Goal: Task Accomplishment & Management: Manage account settings

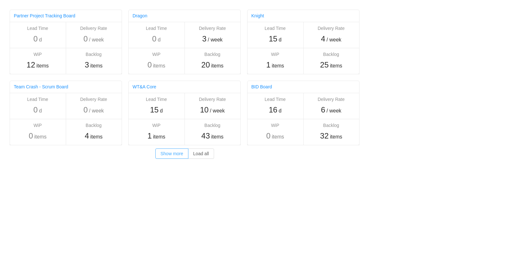
click at [174, 154] on button "Show more" at bounding box center [171, 153] width 33 height 10
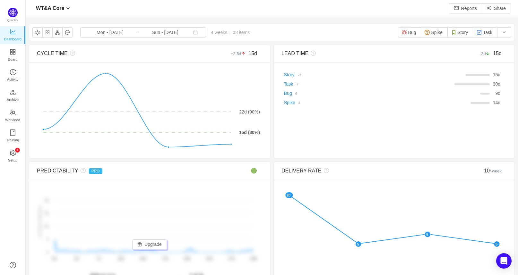
scroll to position [266, 478]
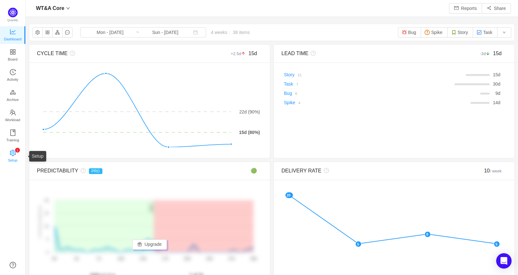
click at [15, 153] on icon "icon: setting" at bounding box center [13, 153] width 6 height 6
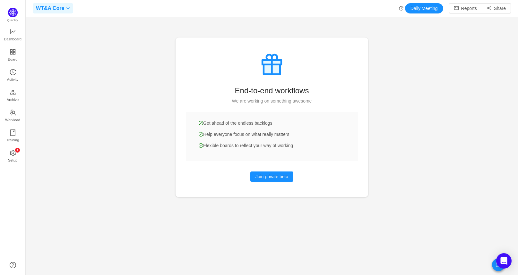
click at [67, 5] on div "WT&A Core" at bounding box center [53, 8] width 40 height 10
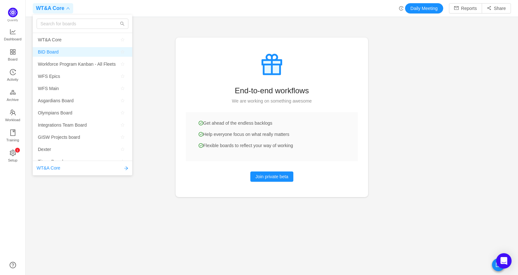
scroll to position [115, 0]
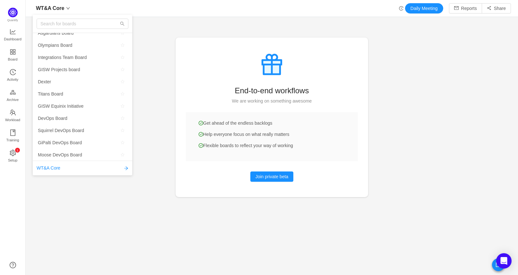
click at [142, 67] on div at bounding box center [272, 137] width 492 height 275
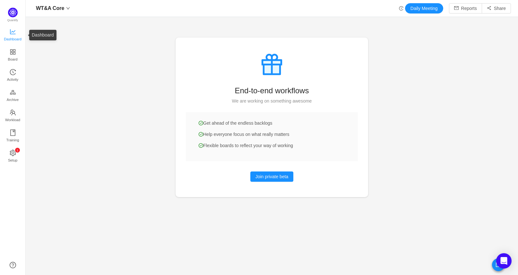
click at [9, 39] on span "Dashboard" at bounding box center [13, 39] width 18 height 13
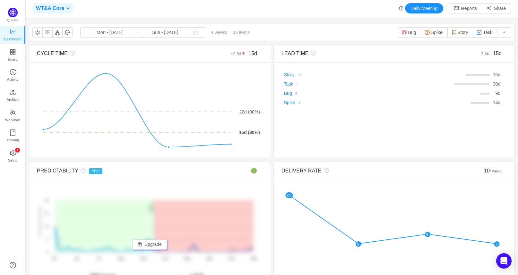
click at [47, 9] on span "WT&A Core" at bounding box center [50, 8] width 28 height 10
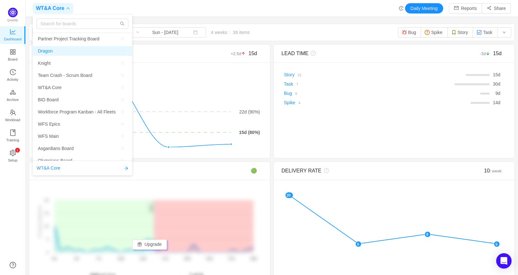
click at [74, 49] on span "Dragon" at bounding box center [82, 51] width 89 height 10
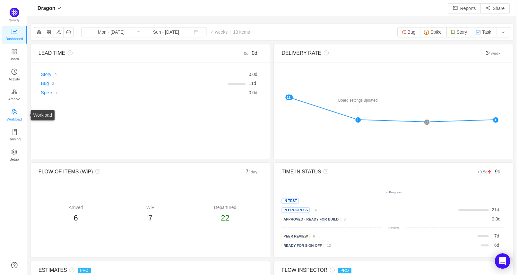
scroll to position [266, 478]
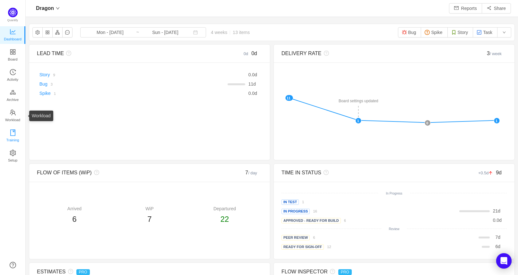
click at [15, 132] on icon "icon: book" at bounding box center [12, 133] width 5 height 6
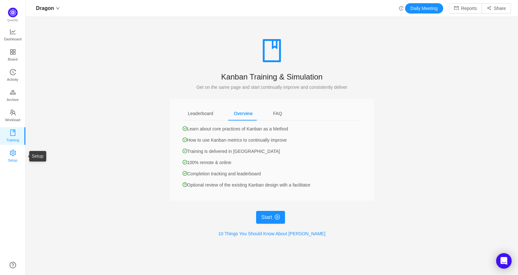
click at [11, 150] on icon "icon: setting" at bounding box center [13, 153] width 6 height 6
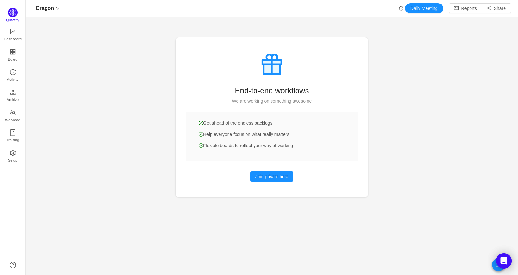
click at [13, 18] on span "Quantify" at bounding box center [12, 20] width 13 height 4
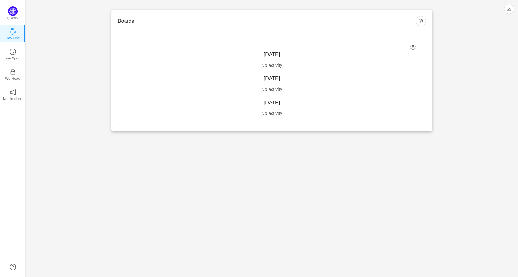
click at [413, 17] on div "Boards" at bounding box center [272, 21] width 308 height 11
click at [427, 20] on div "Boards [DATE] No activity [DATE] No activity [DATE] No activity" at bounding box center [271, 71] width 321 height 122
click at [414, 27] on div "Boards [DATE] No activity [DATE] No activity [DATE] No activity" at bounding box center [271, 71] width 321 height 122
click at [421, 24] on button "button" at bounding box center [420, 21] width 10 height 10
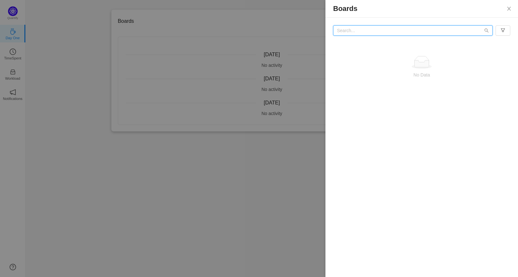
click at [408, 29] on input "text" at bounding box center [412, 30] width 159 height 10
click at [509, 12] on button "Close" at bounding box center [509, 9] width 18 height 18
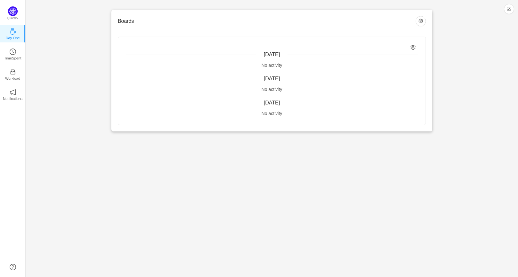
click at [409, 48] on div "Today No activity Yesterday No activity Monday, September 22 No activity" at bounding box center [271, 81] width 307 height 88
click at [412, 47] on icon "icon: setting" at bounding box center [412, 47] width 5 height 5
checkbox input "true"
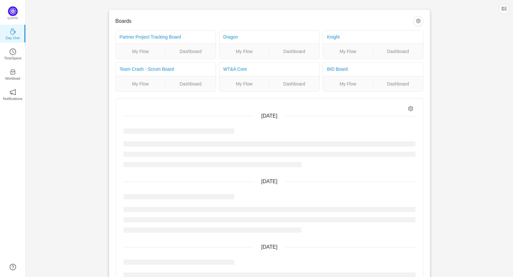
click at [452, 55] on div "Boards Partner Project Tracking Board My Flow Dashboard Dragon My Flow Dashboar…" at bounding box center [269, 163] width 487 height 327
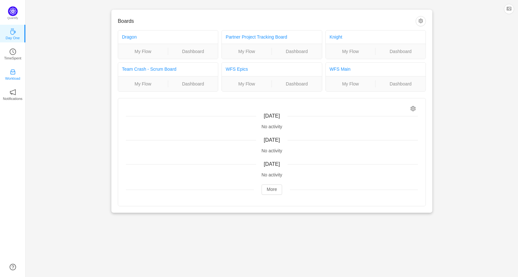
click at [14, 72] on icon "icon: inbox" at bounding box center [13, 72] width 6 height 6
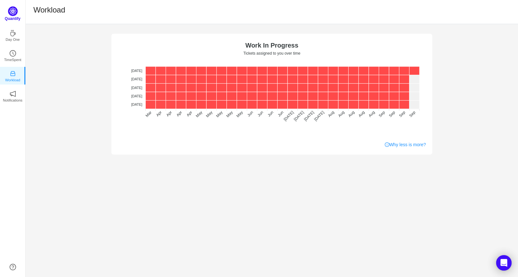
click at [14, 11] on img at bounding box center [13, 11] width 10 height 10
click at [14, 16] on p "Quantify" at bounding box center [13, 19] width 16 height 6
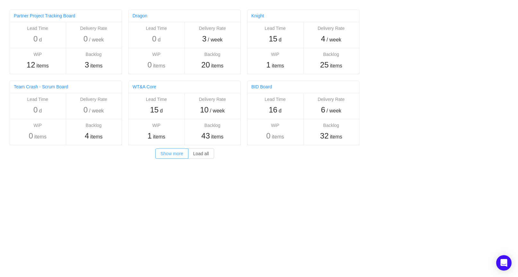
click at [167, 154] on button "Show more" at bounding box center [171, 153] width 33 height 10
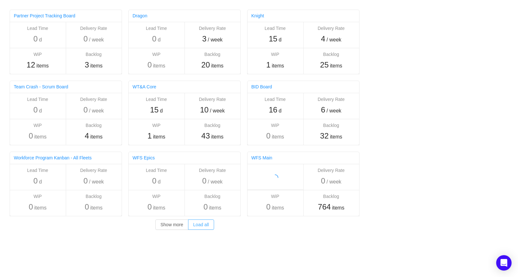
click at [204, 226] on button "Load all" at bounding box center [201, 224] width 26 height 10
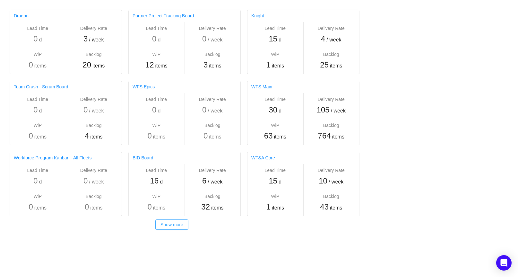
click at [178, 225] on button "Show more" at bounding box center [171, 224] width 33 height 10
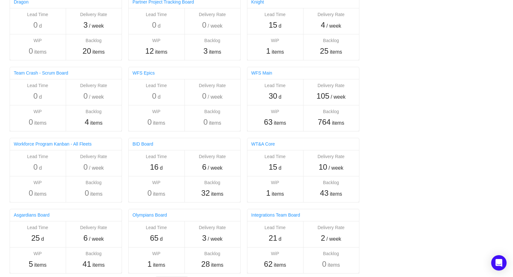
drag, startPoint x: 413, startPoint y: 126, endPoint x: 510, endPoint y: 159, distance: 103.0
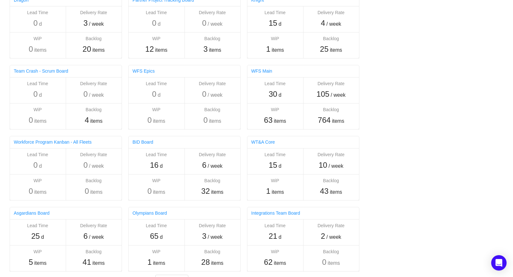
drag, startPoint x: 502, startPoint y: 154, endPoint x: 405, endPoint y: 130, distance: 100.2
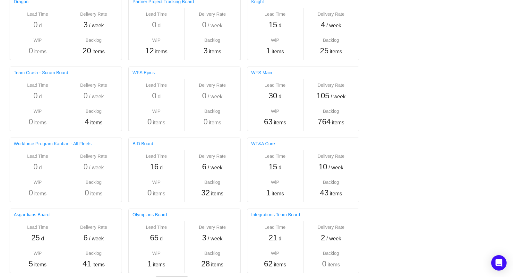
scroll to position [11, 0]
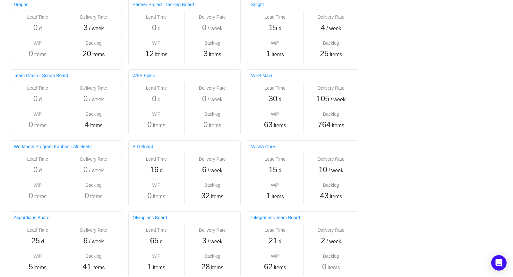
drag, startPoint x: 398, startPoint y: 110, endPoint x: 495, endPoint y: 116, distance: 97.4
drag, startPoint x: 397, startPoint y: 103, endPoint x: 496, endPoint y: 121, distance: 100.1
click at [264, 147] on link "WT&A Core" at bounding box center [263, 146] width 24 height 5
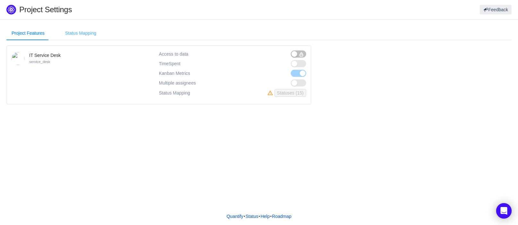
click at [75, 33] on div "Status Mapping" at bounding box center [80, 33] width 41 height 14
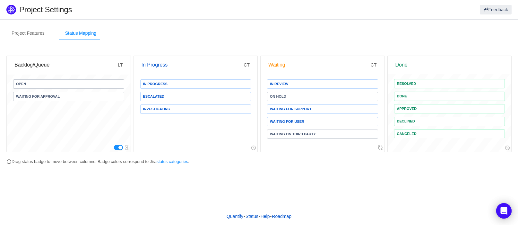
click at [115, 144] on div at bounding box center [69, 147] width 124 height 8
click at [118, 147] on button "button" at bounding box center [118, 147] width 9 height 5
click at [17, 32] on div "Project Features" at bounding box center [27, 33] width 43 height 14
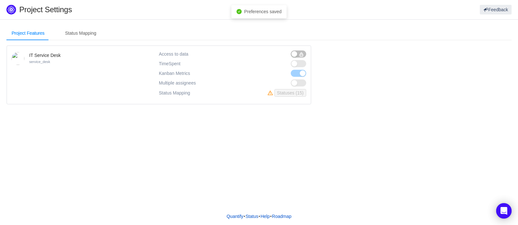
click at [301, 73] on span at bounding box center [298, 73] width 15 height 7
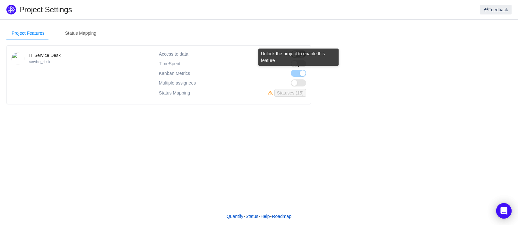
click at [300, 74] on span at bounding box center [298, 73] width 15 height 7
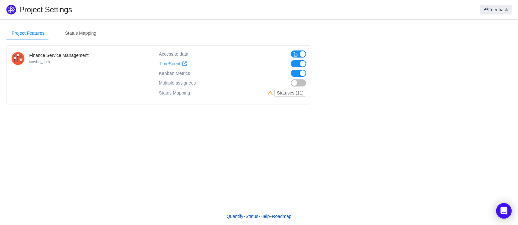
click at [297, 54] on span "button" at bounding box center [295, 54] width 5 height 5
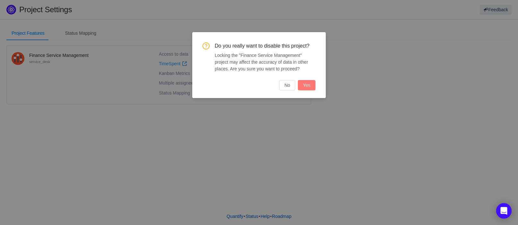
click at [304, 83] on button "Yes" at bounding box center [307, 85] width 18 height 10
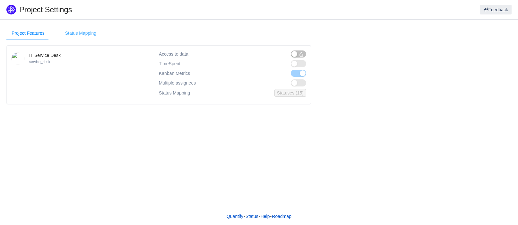
click at [86, 35] on div "Status Mapping" at bounding box center [80, 33] width 41 height 14
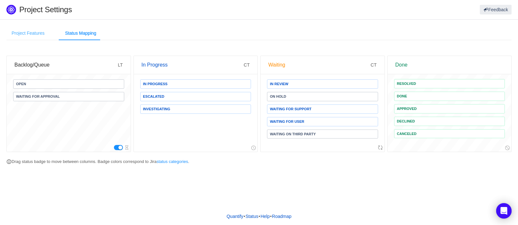
click at [38, 37] on div "Project Features" at bounding box center [27, 33] width 43 height 14
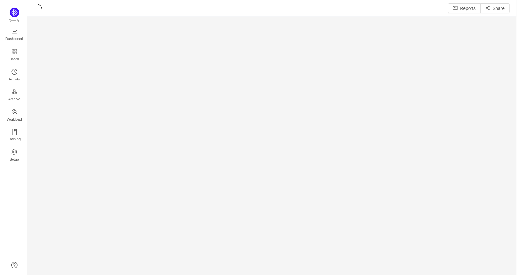
scroll to position [267, 478]
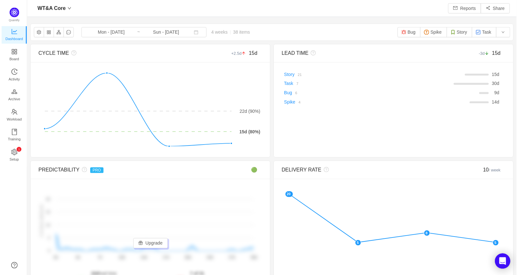
scroll to position [266, 478]
